Goal: Find specific page/section: Find specific page/section

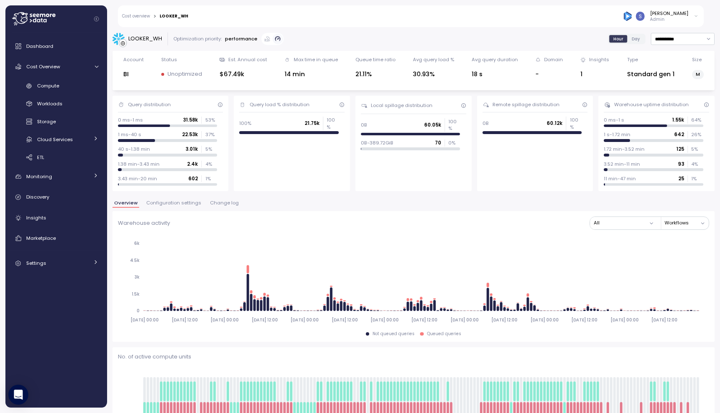
click at [169, 202] on span "Configuration settings" at bounding box center [173, 203] width 55 height 5
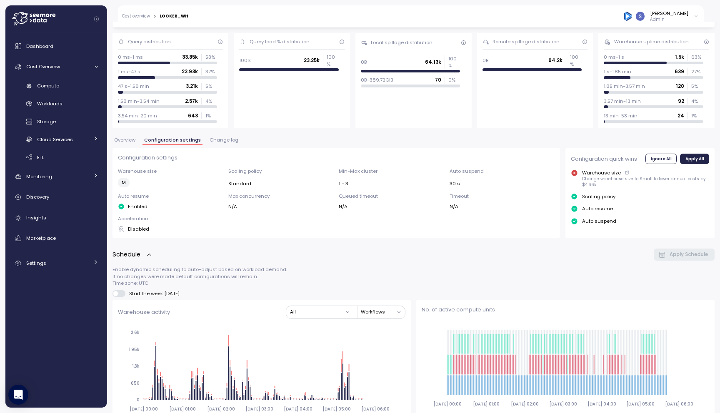
scroll to position [16, 0]
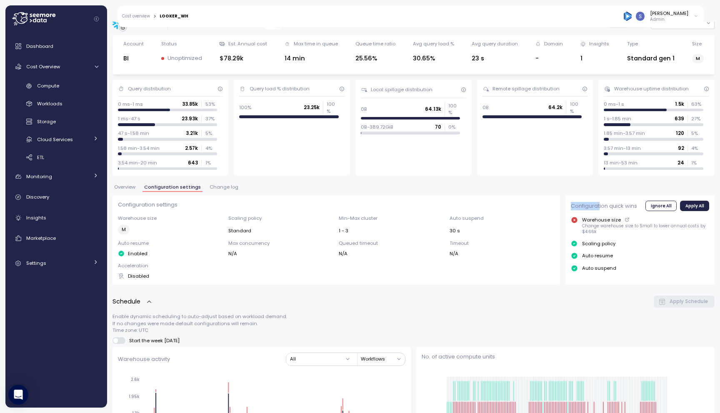
drag, startPoint x: 565, startPoint y: 205, endPoint x: 595, endPoint y: 207, distance: 30.9
click at [595, 207] on div "Configuration quick wins Ignore All Apply All Warehouse size Change warehouse s…" at bounding box center [639, 240] width 149 height 90
drag, startPoint x: 180, startPoint y: 206, endPoint x: 122, endPoint y: 195, distance: 59.7
click at [122, 195] on div "Configuration settings Warehouse size M Scaling policy Standard Min-Max cluster…" at bounding box center [335, 240] width 447 height 90
copy p "Configuration settings"
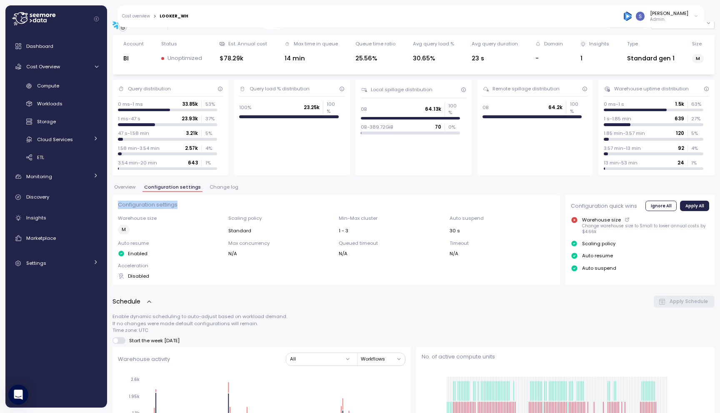
copy p "Configuration settings"
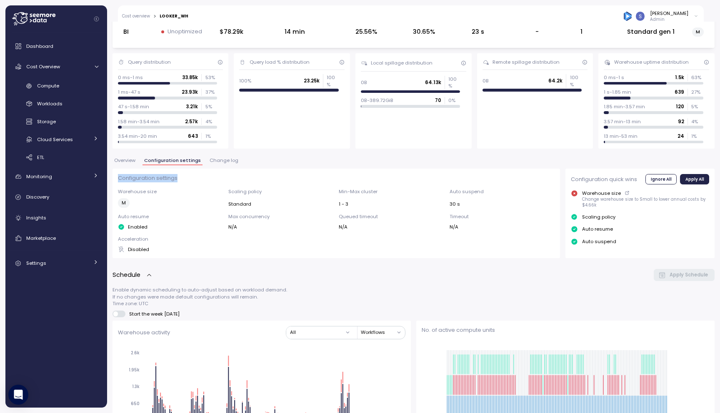
scroll to position [44, 0]
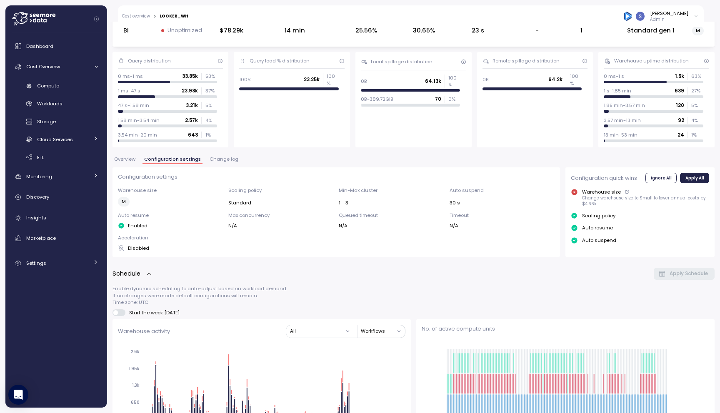
drag, startPoint x: 233, startPoint y: 248, endPoint x: 595, endPoint y: 182, distance: 368.0
click at [595, 182] on div "Configuration settings Warehouse size M Scaling policy Standard Min-Max cluster…" at bounding box center [413, 212] width 602 height 90
drag, startPoint x: 563, startPoint y: 176, endPoint x: 633, endPoint y: 177, distance: 70.4
click at [633, 177] on div "Configuration quick wins Ignore All Apply All Warehouse size Change warehouse s…" at bounding box center [639, 212] width 149 height 90
copy p "Configuration quick wins"
